Goal: Task Accomplishment & Management: Manage account settings

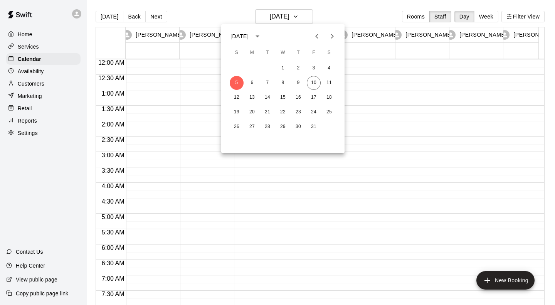
scroll to position [397, 338]
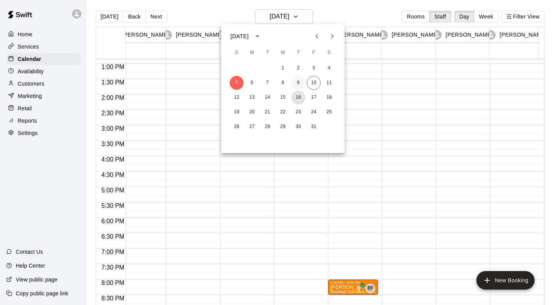
click at [298, 97] on button "16" at bounding box center [298, 98] width 14 height 14
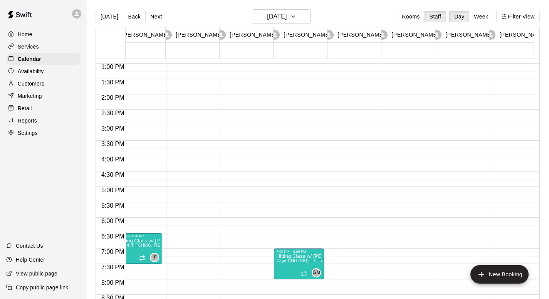
click at [242, 207] on div at bounding box center [245, 33] width 50 height 740
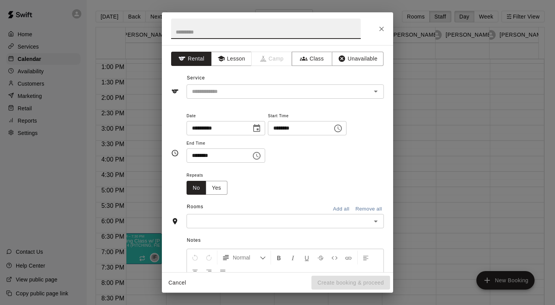
click at [242, 208] on div "Rooms Add all Remove all" at bounding box center [277, 207] width 213 height 13
click at [382, 26] on icon "Close" at bounding box center [382, 29] width 8 height 8
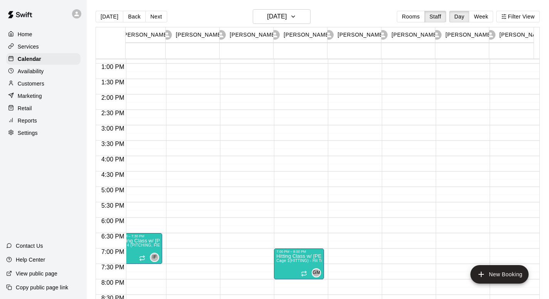
click at [238, 205] on div at bounding box center [245, 33] width 50 height 740
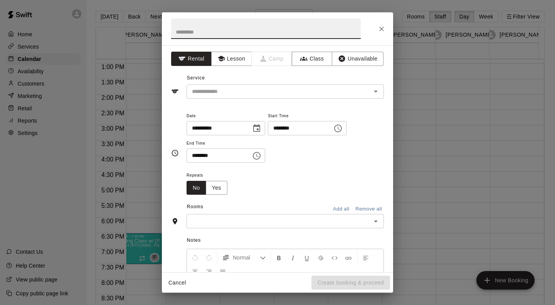
click at [236, 55] on button "Lesson" at bounding box center [231, 59] width 40 height 14
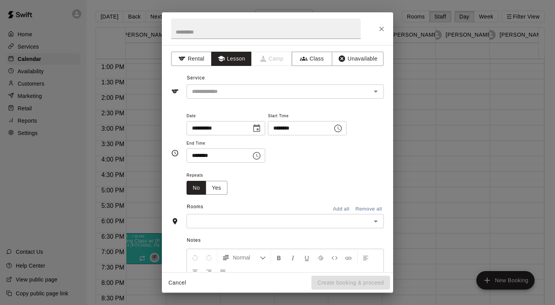
click at [282, 88] on input "text" at bounding box center [274, 92] width 170 height 10
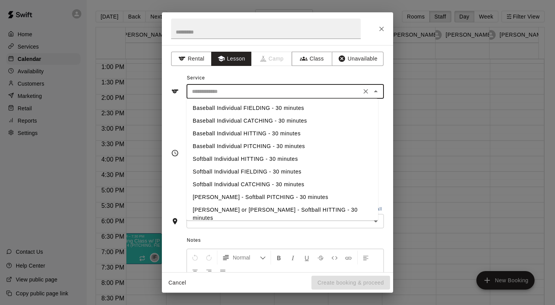
click at [299, 145] on li "Baseball Individual PITCHING - 30 minutes" at bounding box center [283, 146] width 192 height 13
type input "**********"
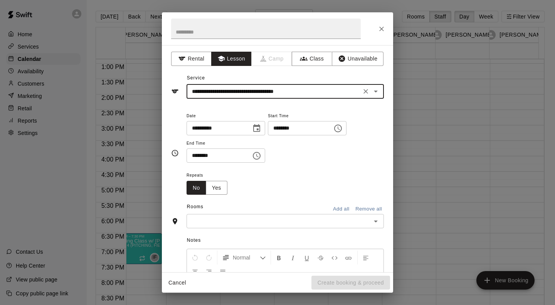
click at [229, 219] on input "text" at bounding box center [279, 221] width 180 height 10
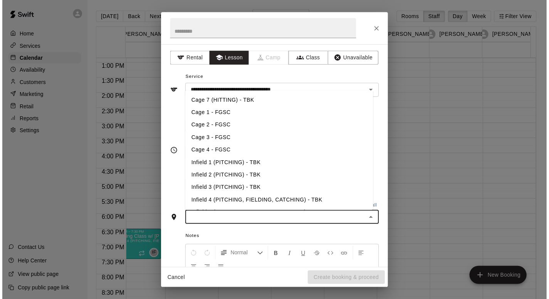
scroll to position [76, 0]
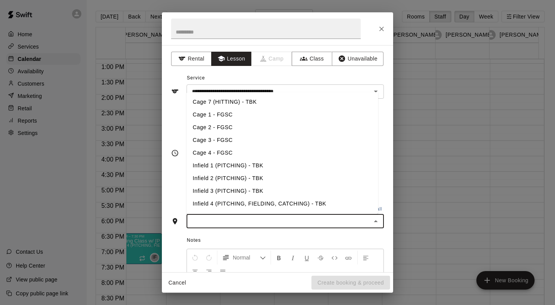
click at [253, 178] on li "Infield 2 (PITCHING) - TBK" at bounding box center [283, 178] width 192 height 13
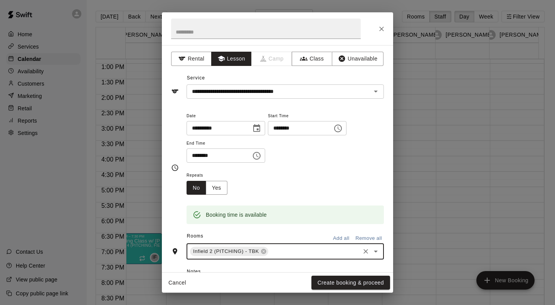
click at [343, 281] on button "Create booking & proceed" at bounding box center [350, 283] width 79 height 14
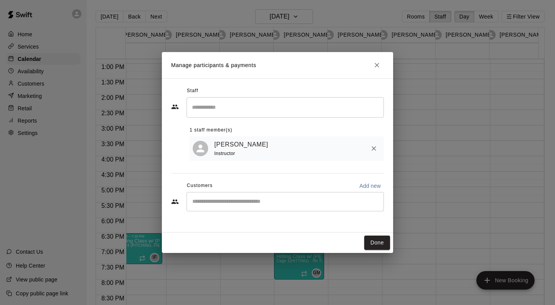
click at [303, 197] on div "​" at bounding box center [285, 201] width 197 height 19
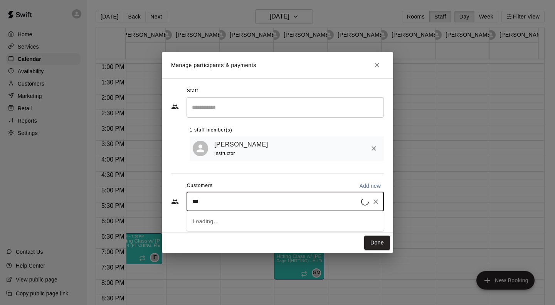
type input "****"
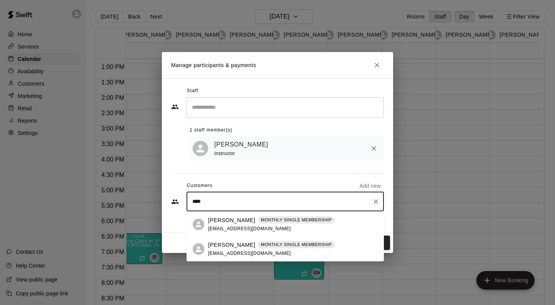
click at [235, 246] on p "[PERSON_NAME]" at bounding box center [231, 245] width 47 height 8
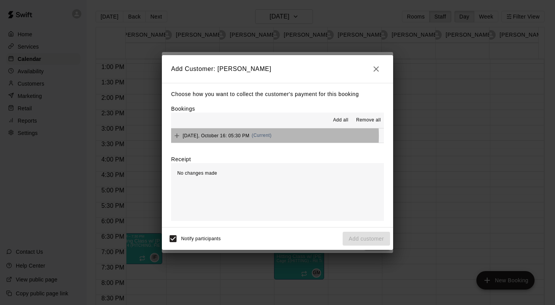
click at [239, 136] on span "[DATE], October 16: 05:30 PM" at bounding box center [216, 135] width 67 height 5
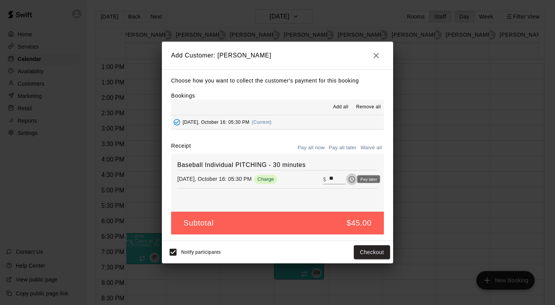
click at [348, 179] on icon "Pay later" at bounding box center [352, 179] width 8 height 8
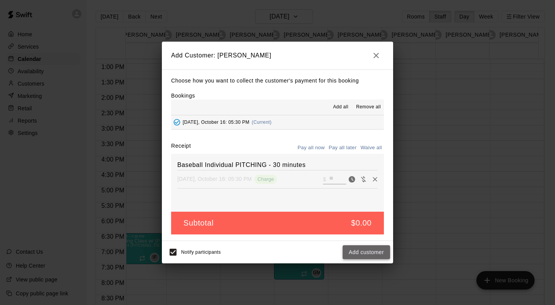
click at [375, 250] on button "Add customer" at bounding box center [366, 252] width 47 height 14
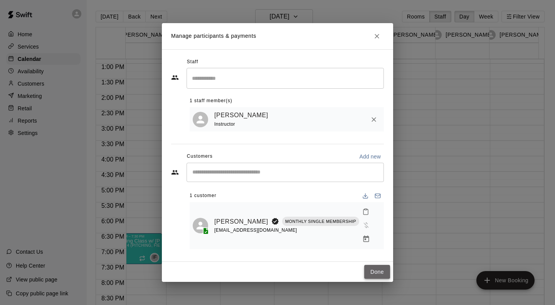
click at [380, 268] on button "Done" at bounding box center [377, 272] width 26 height 14
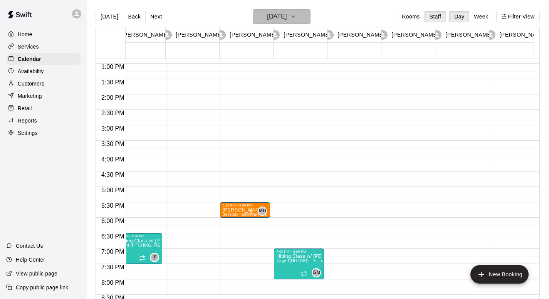
click at [296, 20] on icon "button" at bounding box center [293, 16] width 6 height 9
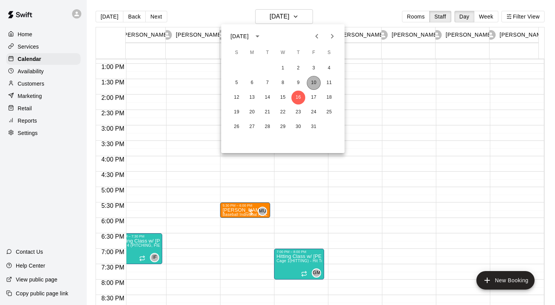
click at [311, 82] on button "10" at bounding box center [314, 83] width 14 height 14
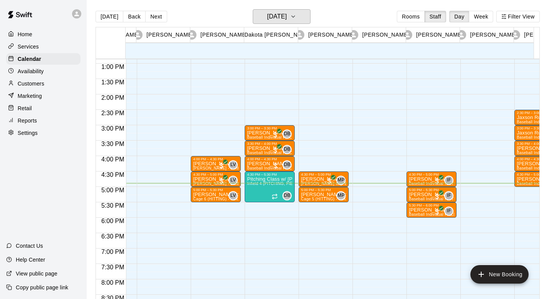
scroll to position [0, 42]
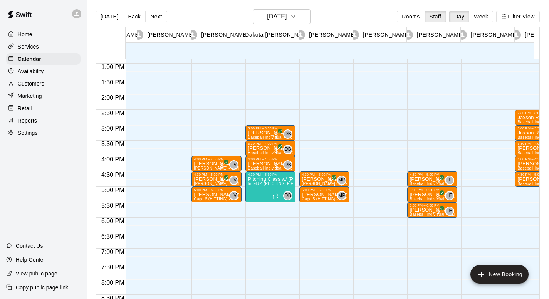
click at [214, 195] on p "[PERSON_NAME] or [PERSON_NAME] - Softball HITTING - 30 minutes" at bounding box center [216, 195] width 45 height 0
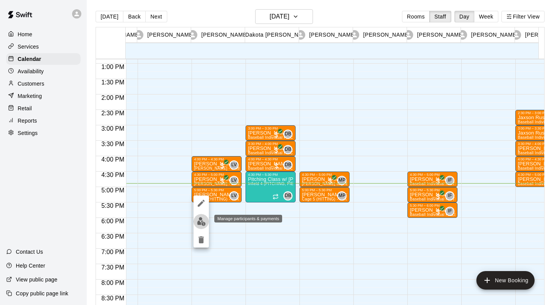
click at [203, 224] on img "edit" at bounding box center [201, 221] width 9 height 9
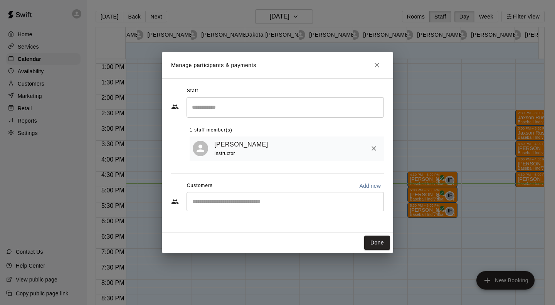
click at [208, 211] on div "​" at bounding box center [285, 201] width 197 height 19
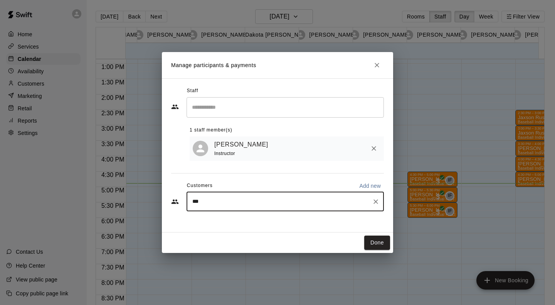
type input "****"
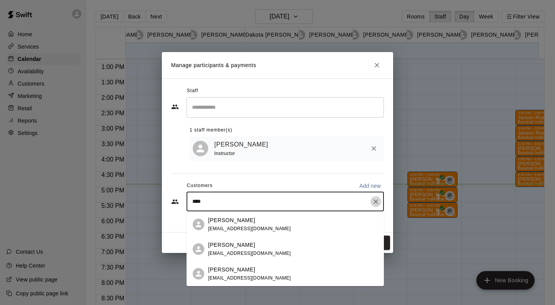
click at [376, 201] on icon "Clear" at bounding box center [376, 202] width 8 height 8
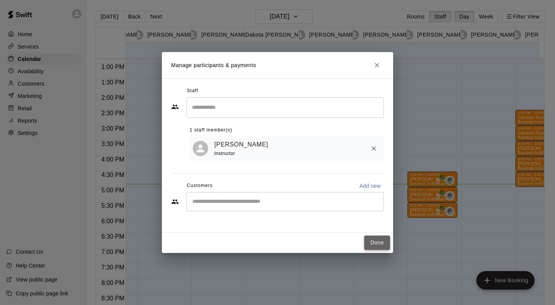
click at [379, 241] on button "Done" at bounding box center [377, 242] width 26 height 14
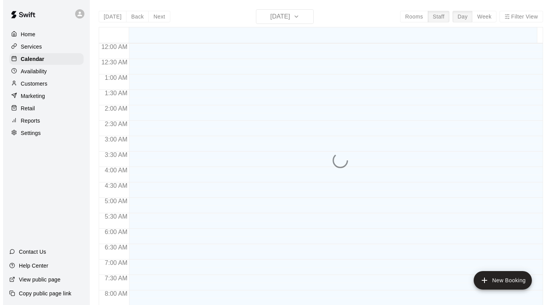
scroll to position [470, 0]
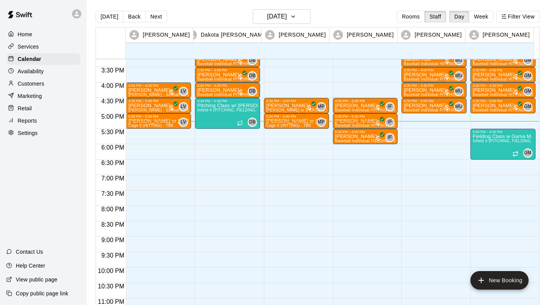
click at [45, 87] on div "Customers" at bounding box center [43, 84] width 74 height 12
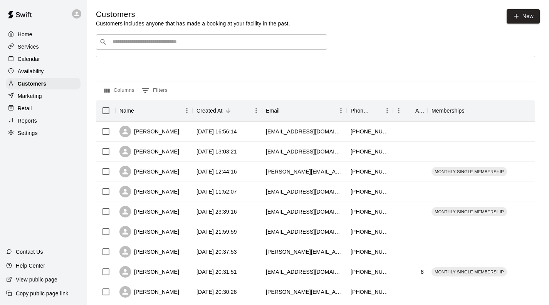
click at [182, 46] on input "Search customers by name or email" at bounding box center [216, 42] width 213 height 8
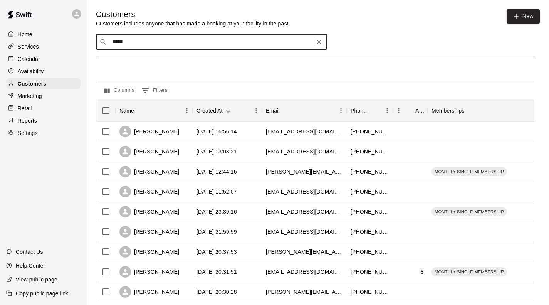
type input "******"
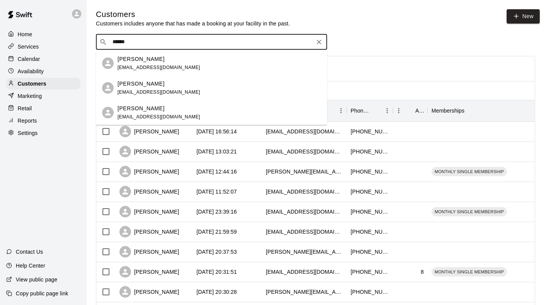
click at [144, 81] on p "[PERSON_NAME]" at bounding box center [141, 84] width 47 height 8
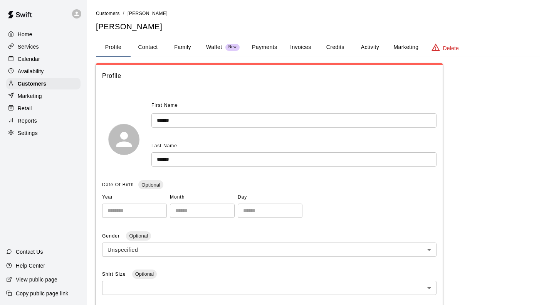
click at [374, 39] on button "Activity" at bounding box center [370, 47] width 35 height 18
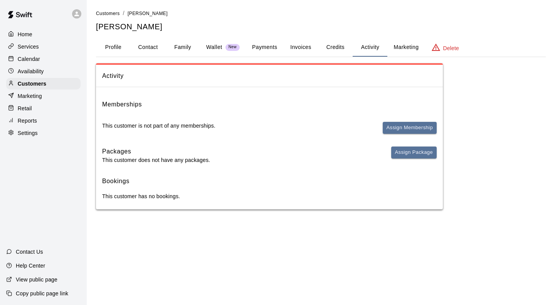
click at [261, 40] on button "Payments" at bounding box center [264, 47] width 37 height 18
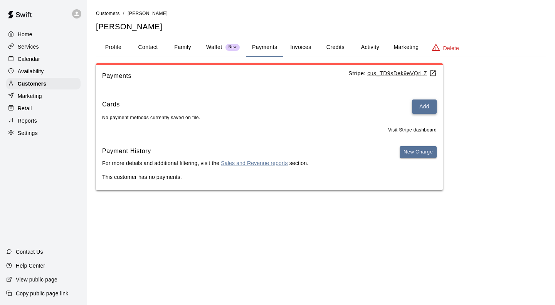
click at [427, 109] on button "Add" at bounding box center [424, 106] width 25 height 14
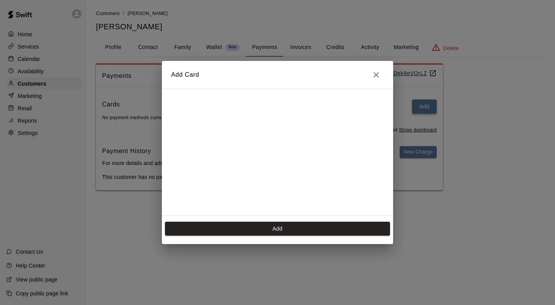
scroll to position [154, 0]
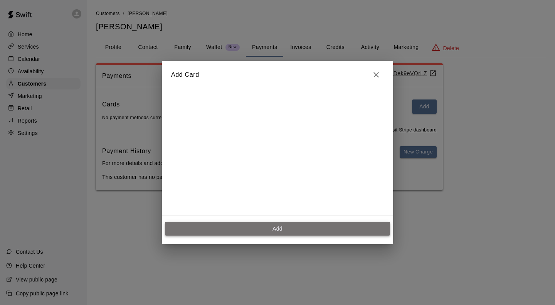
click at [325, 231] on button "Add" at bounding box center [277, 229] width 225 height 14
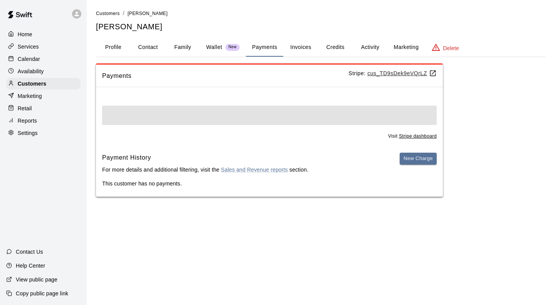
scroll to position [0, 0]
